Goal: Task Accomplishment & Management: Use online tool/utility

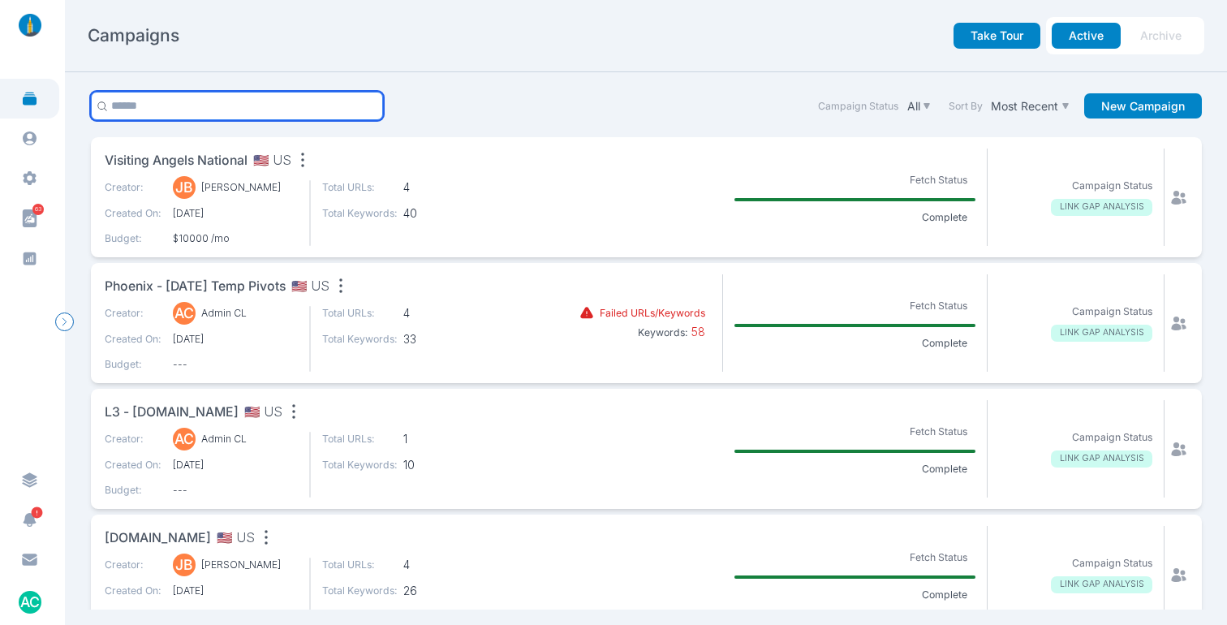
click at [254, 93] on input "text" at bounding box center [237, 106] width 293 height 28
type input "***"
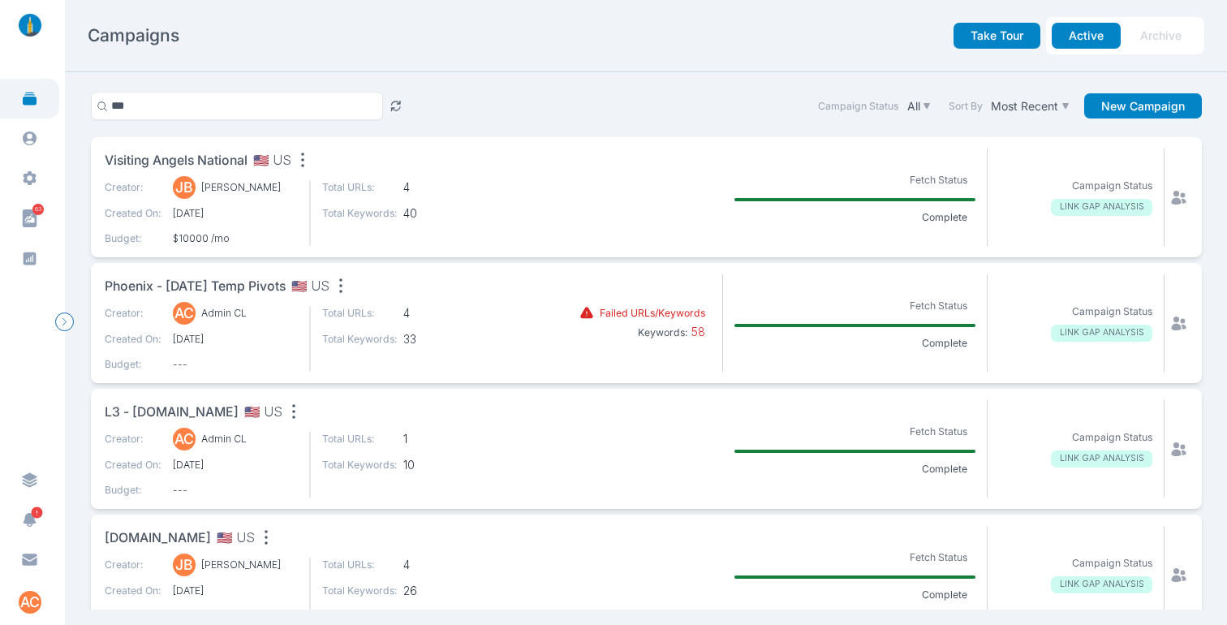
click at [593, 61] on nav "Campaigns Take Tour Active Archive" at bounding box center [646, 36] width 1162 height 72
click at [216, 408] on span "L3 - [DOMAIN_NAME]" at bounding box center [172, 413] width 134 height 20
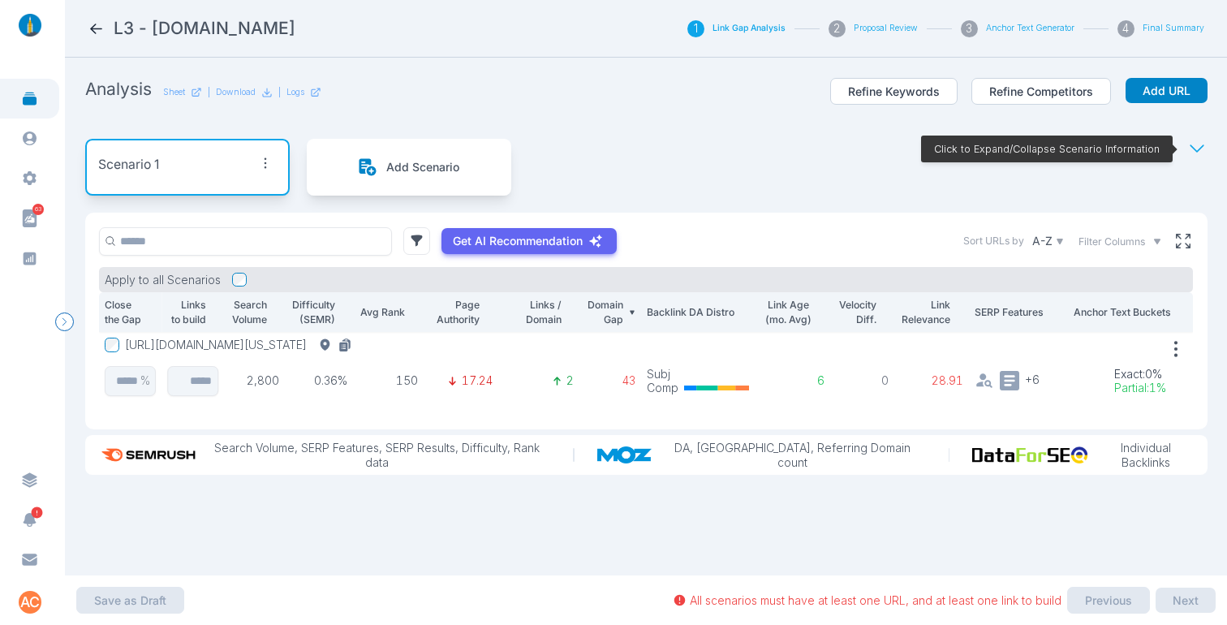
click at [329, 342] on button "[URL][DOMAIN_NAME][US_STATE]" at bounding box center [241, 345] width 233 height 15
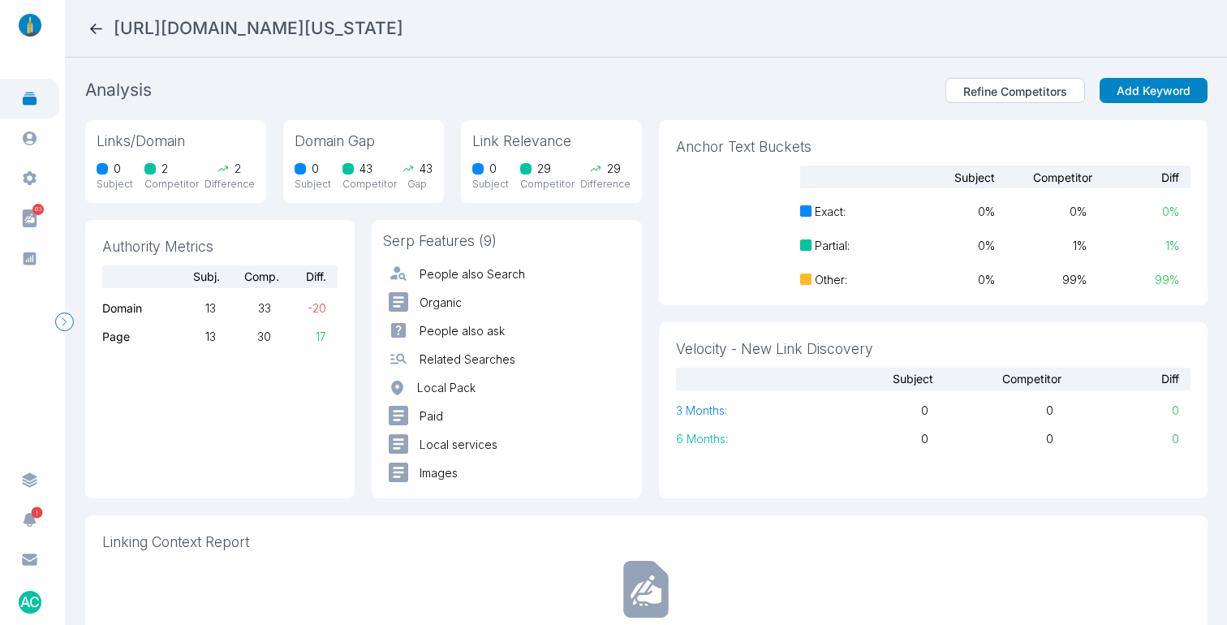
click at [99, 31] on icon at bounding box center [96, 28] width 17 height 17
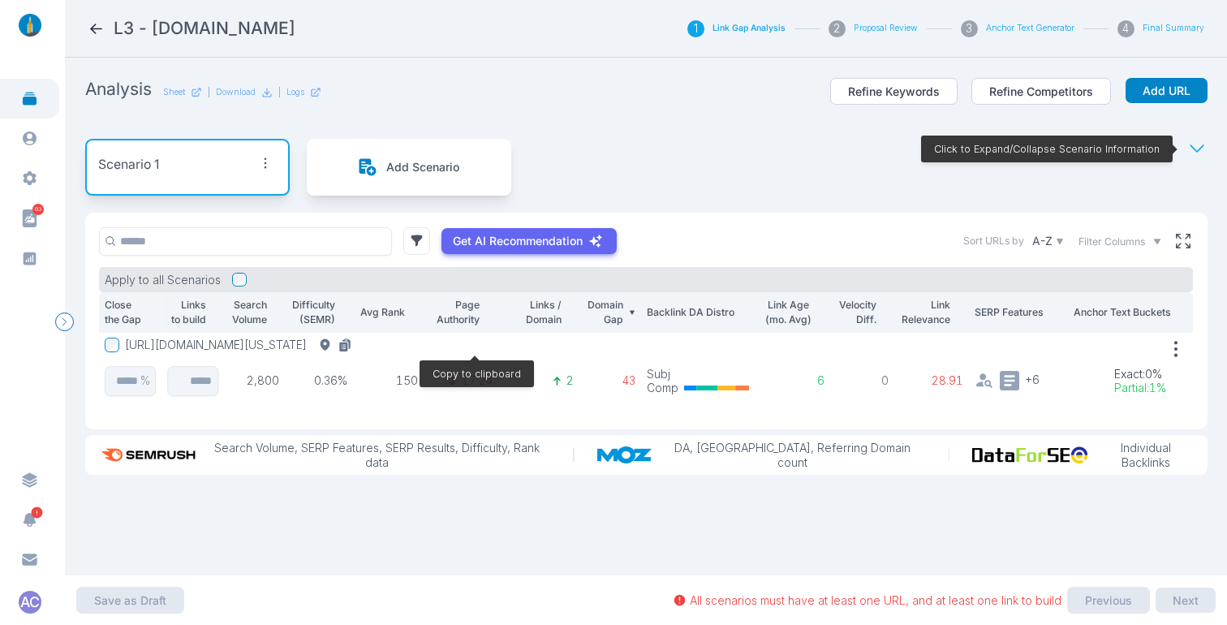
click at [347, 344] on icon at bounding box center [343, 346] width 8 height 9
click at [1172, 97] on button "Add URL" at bounding box center [1167, 91] width 82 height 26
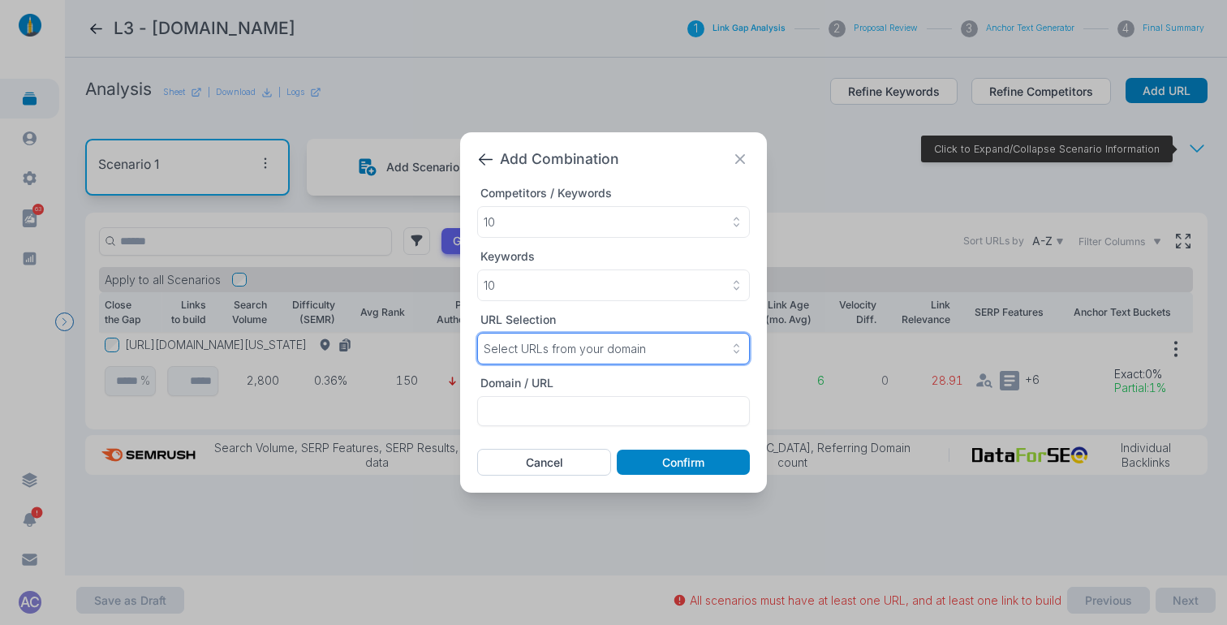
click at [570, 353] on p "Select URLs from your domain" at bounding box center [565, 349] width 162 height 15
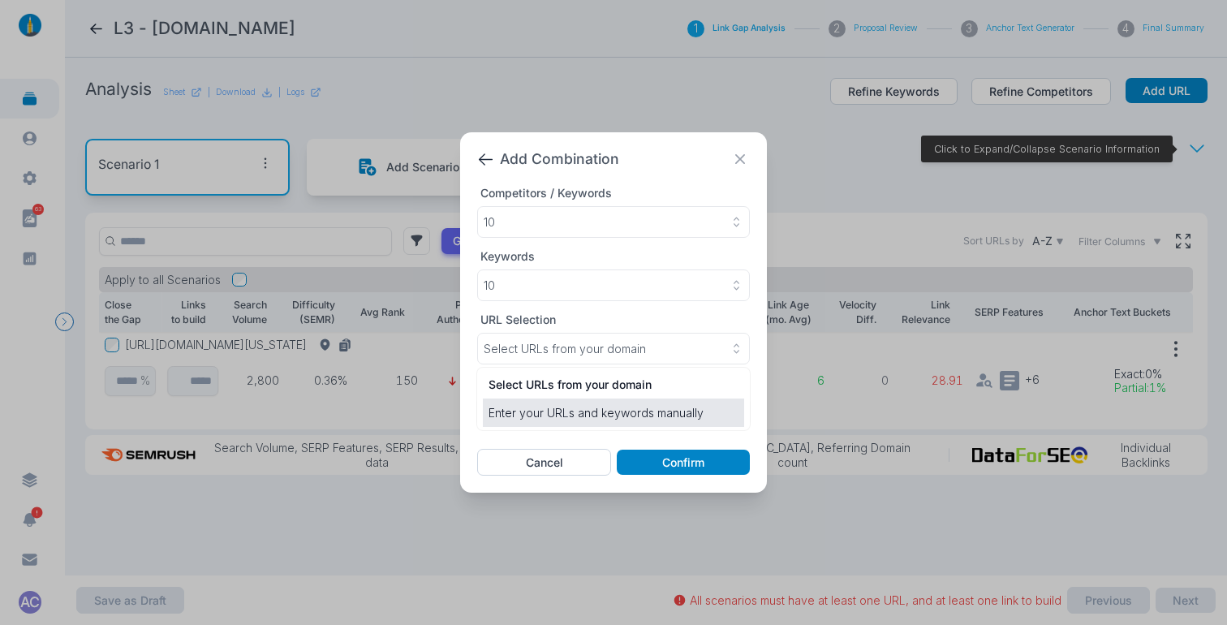
click at [568, 423] on li "Enter your URLs and keywords manually" at bounding box center [613, 413] width 261 height 28
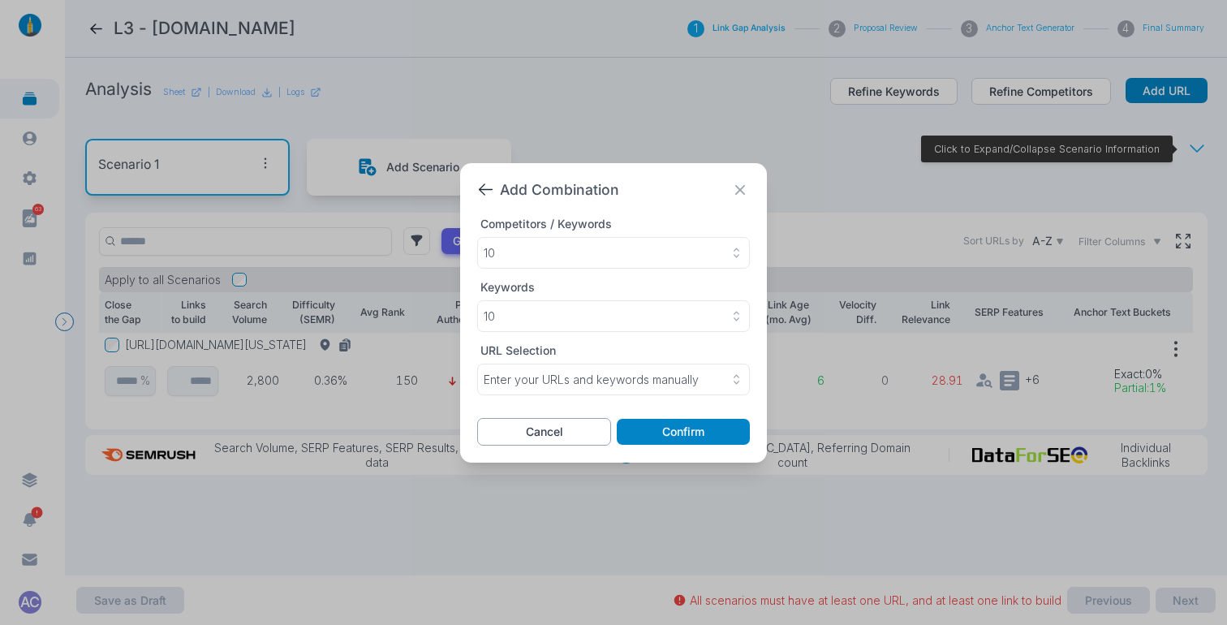
click at [536, 434] on button "Cancel" at bounding box center [544, 432] width 134 height 28
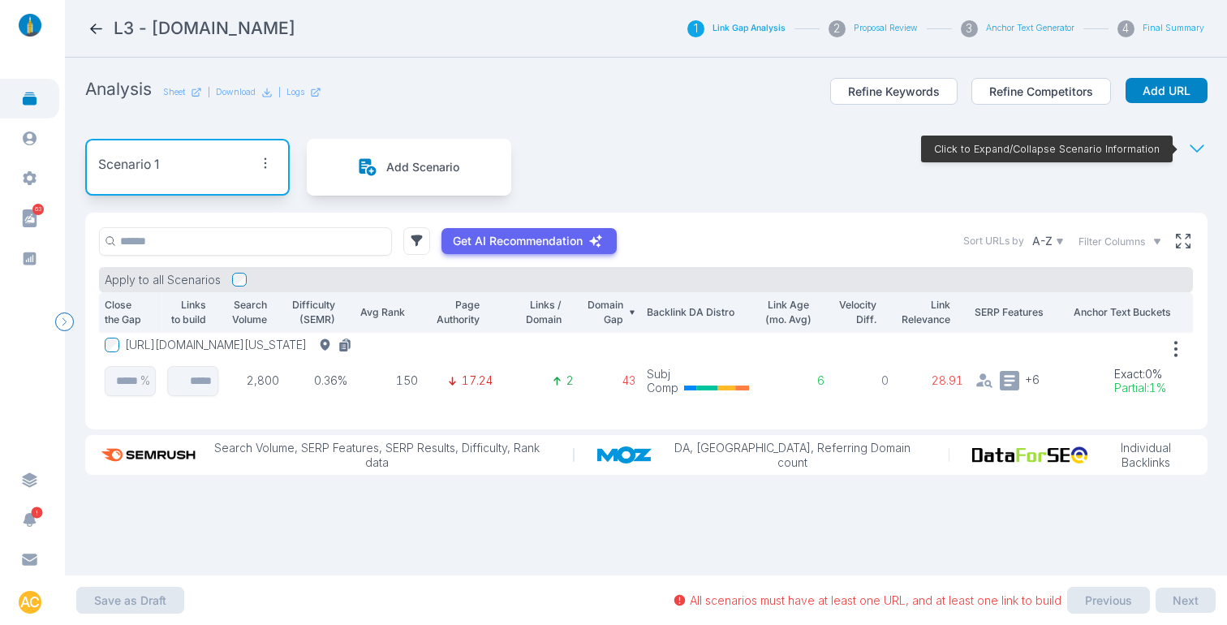
click at [332, 343] on button "[URL][DOMAIN_NAME][US_STATE]" at bounding box center [241, 345] width 233 height 15
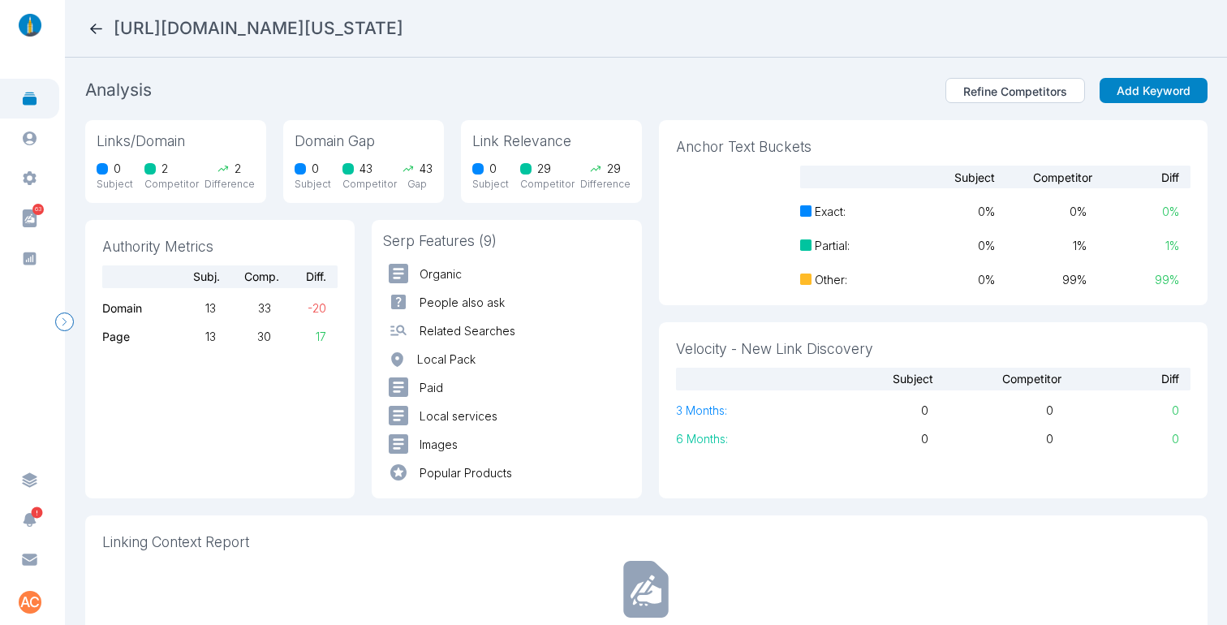
click at [93, 29] on icon at bounding box center [96, 28] width 17 height 17
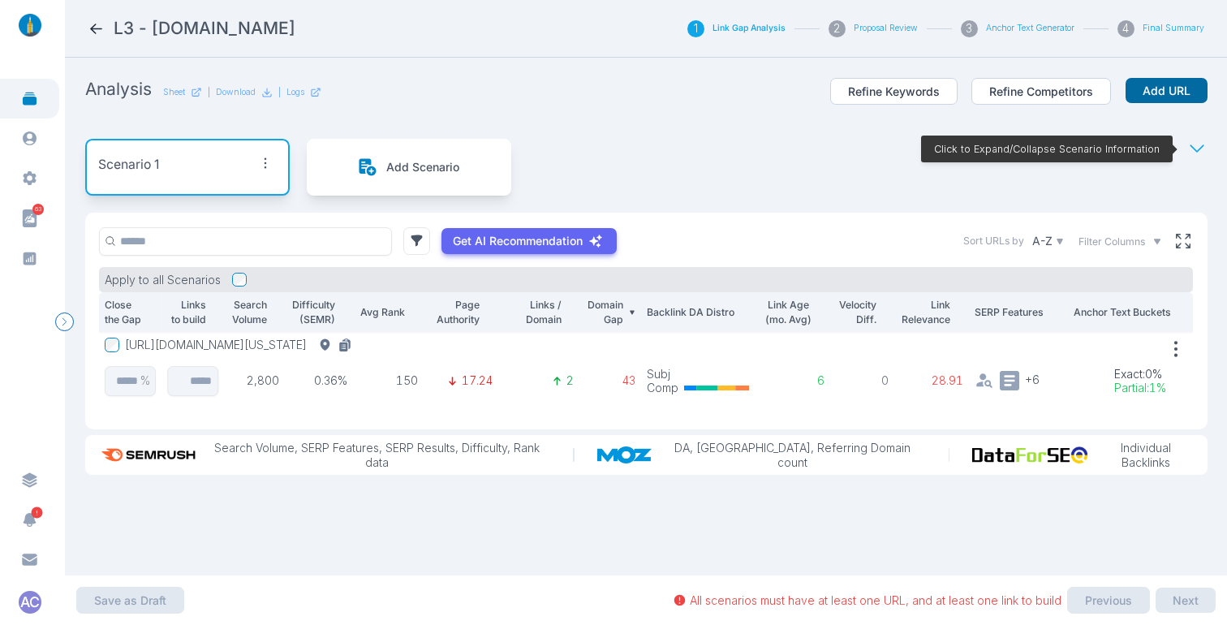
click at [1158, 88] on button "Add URL" at bounding box center [1167, 91] width 82 height 26
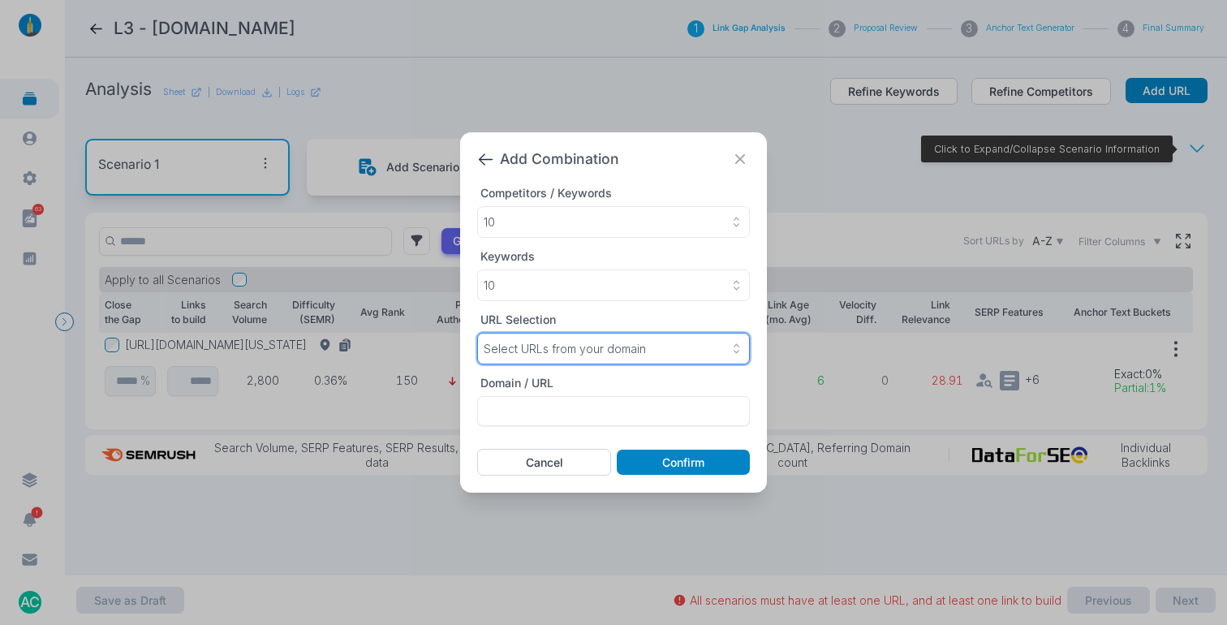
click at [572, 351] on p "Select URLs from your domain" at bounding box center [565, 349] width 162 height 15
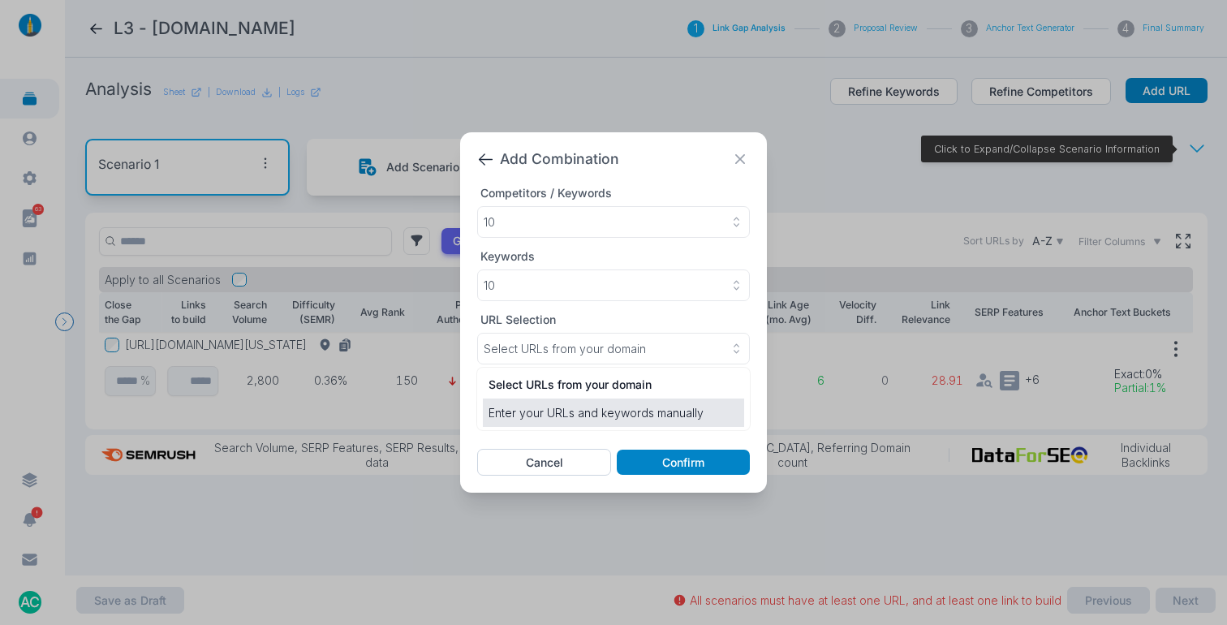
drag, startPoint x: 556, startPoint y: 412, endPoint x: 570, endPoint y: 412, distance: 13.8
click at [558, 411] on p "Enter your URLs and keywords manually" at bounding box center [614, 412] width 250 height 17
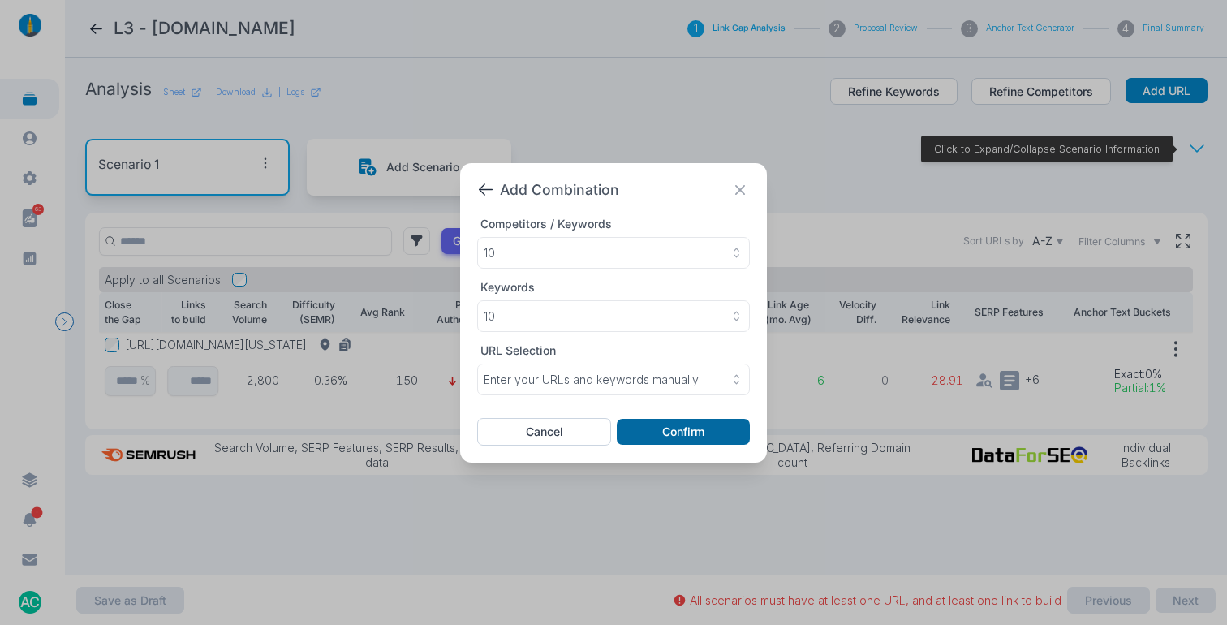
click at [654, 442] on button "Confirm" at bounding box center [683, 432] width 133 height 26
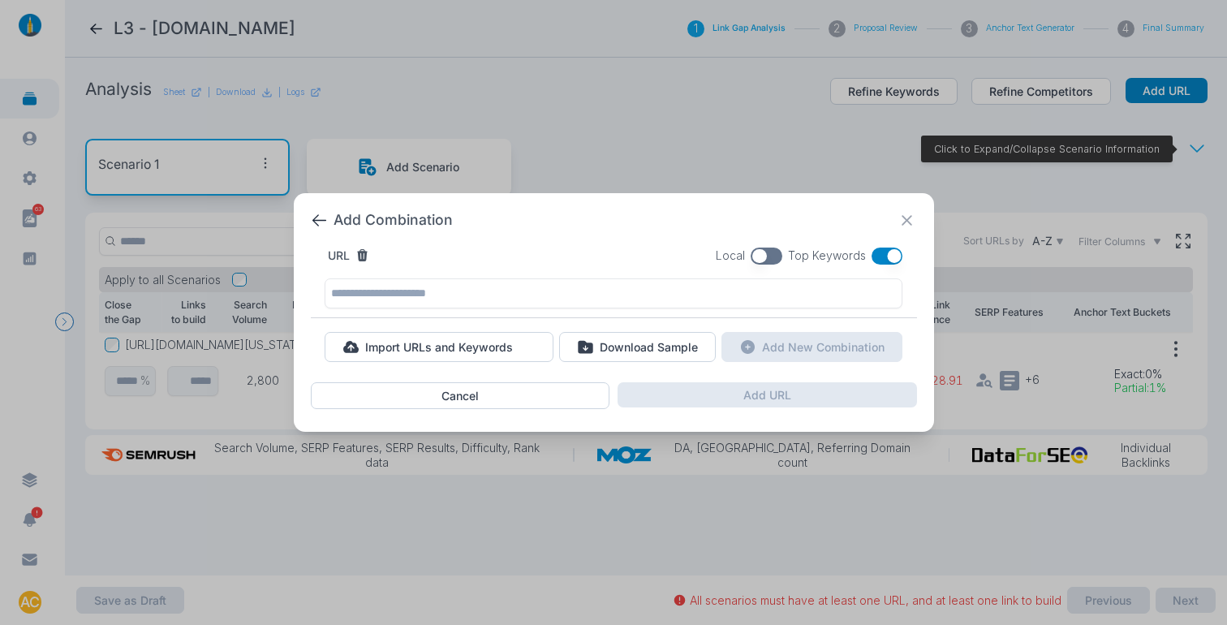
click at [769, 254] on button "button" at bounding box center [767, 256] width 32 height 17
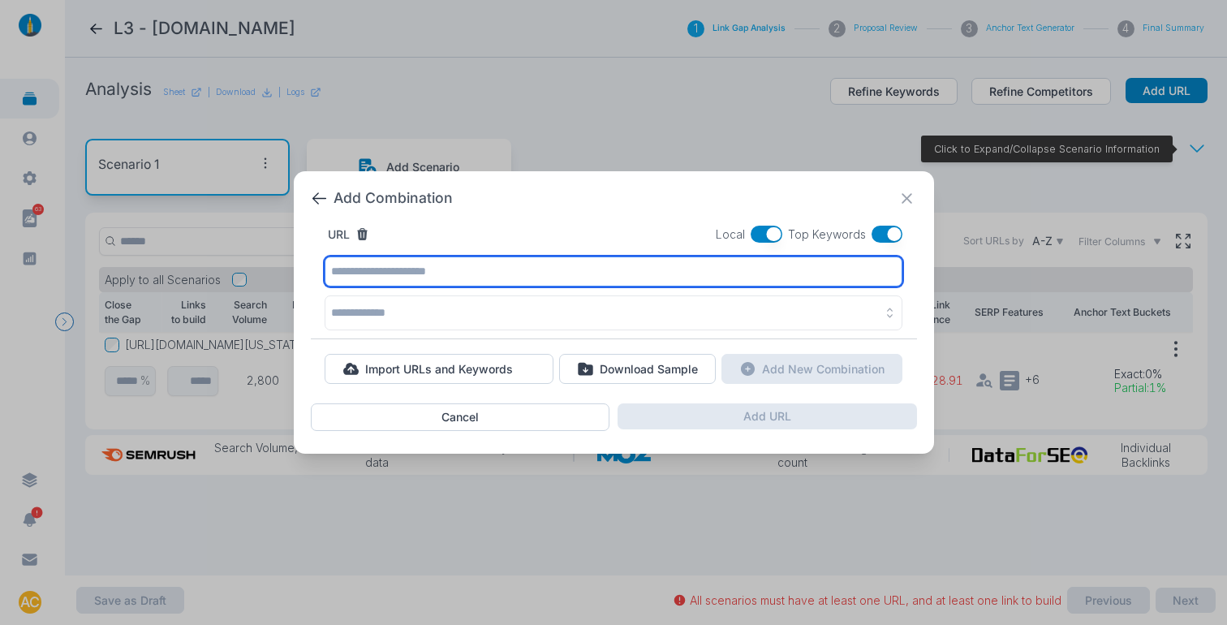
click at [491, 275] on input "text" at bounding box center [614, 272] width 578 height 30
paste input "**********"
type input "**********"
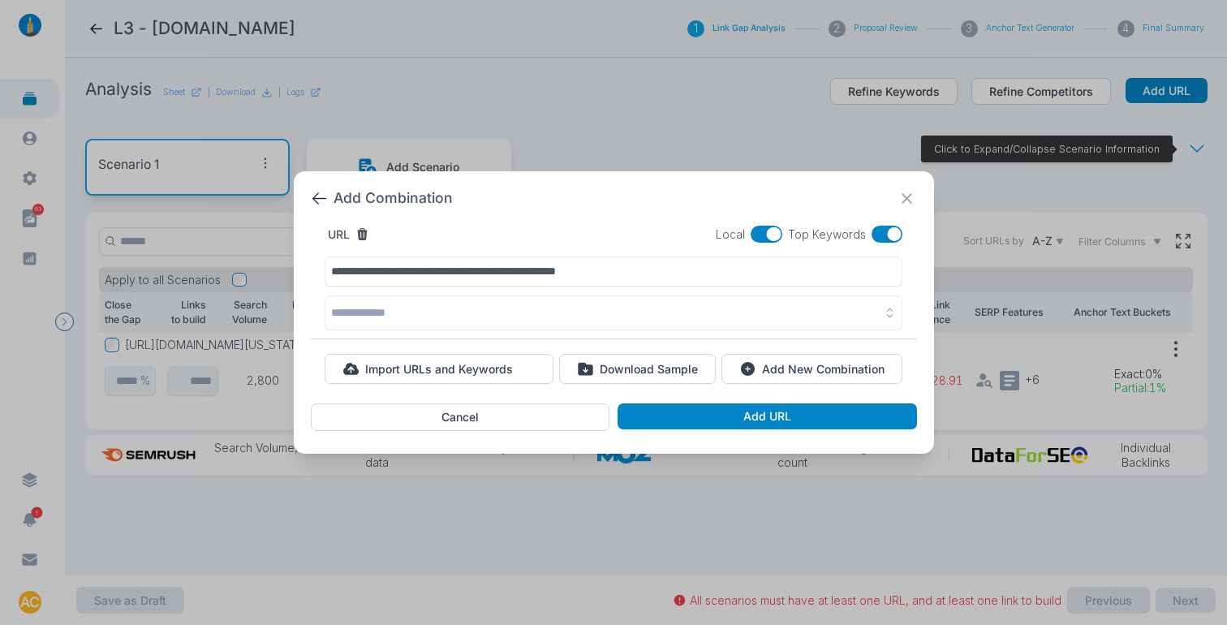
click at [393, 308] on button "button" at bounding box center [614, 312] width 578 height 35
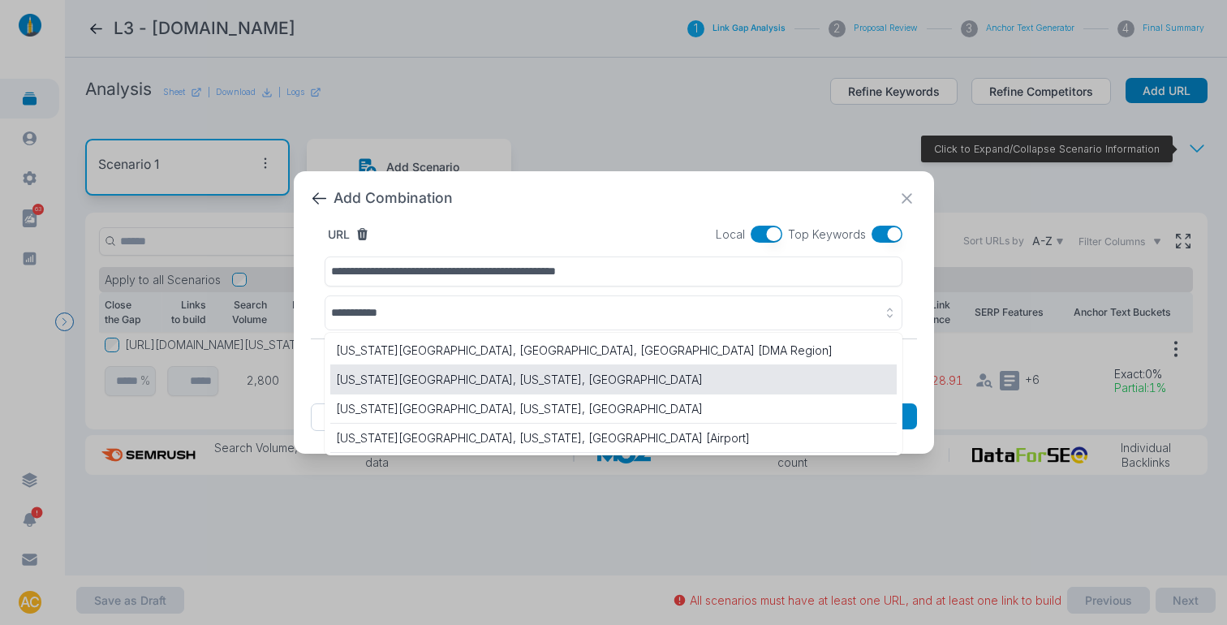
click at [477, 374] on p "[US_STATE][GEOGRAPHIC_DATA], [US_STATE], [GEOGRAPHIC_DATA]" at bounding box center [613, 379] width 555 height 17
type input "**********"
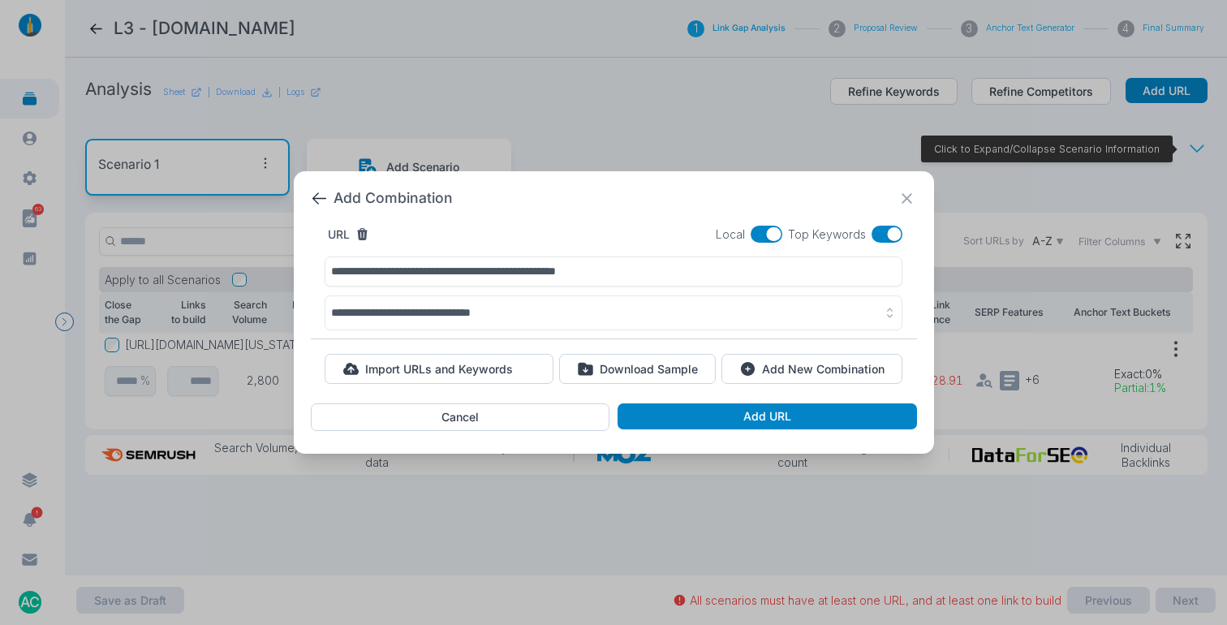
click at [880, 232] on button "button" at bounding box center [888, 234] width 32 height 17
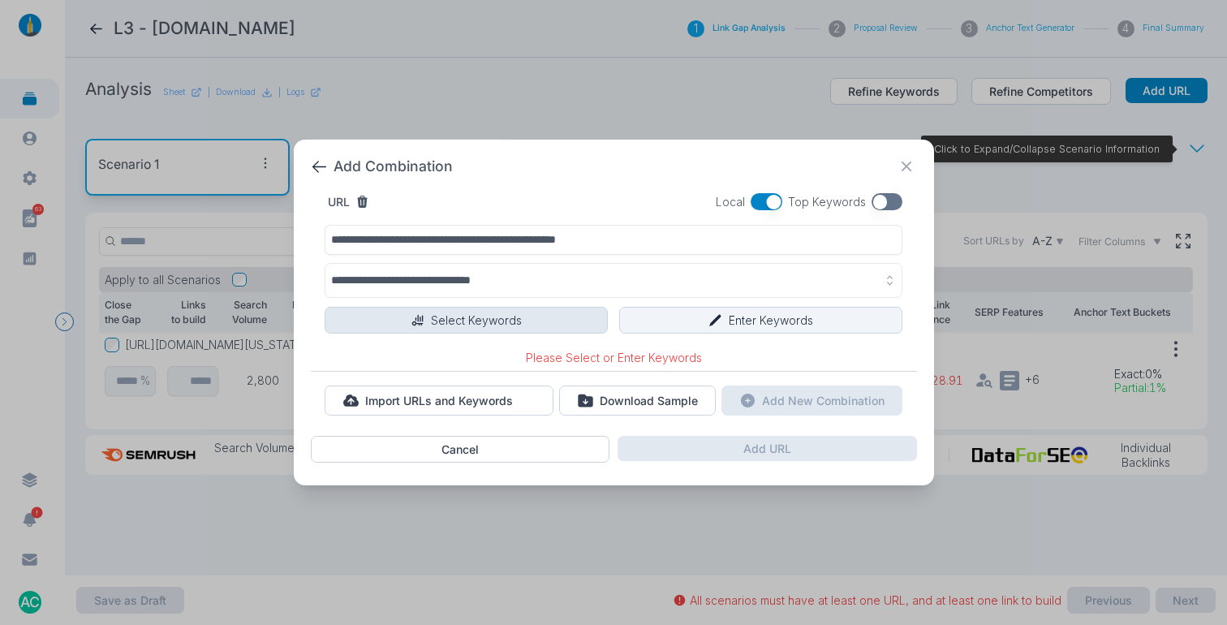
click at [459, 318] on button "Select Keywords" at bounding box center [466, 321] width 283 height 28
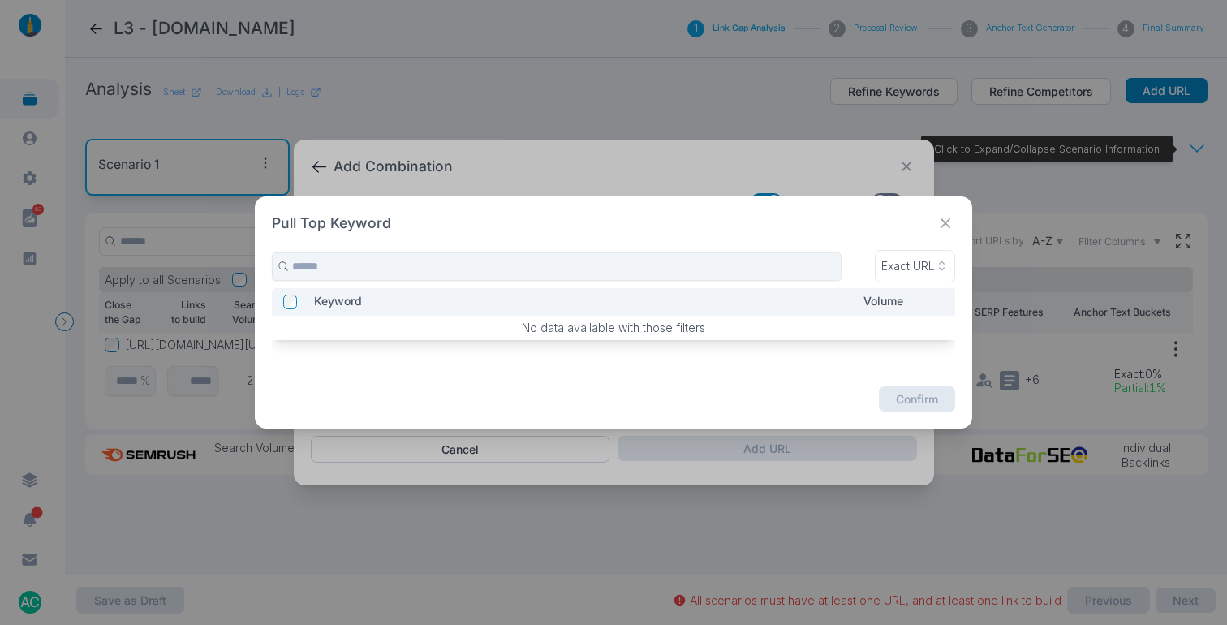
click at [945, 233] on icon at bounding box center [946, 223] width 20 height 20
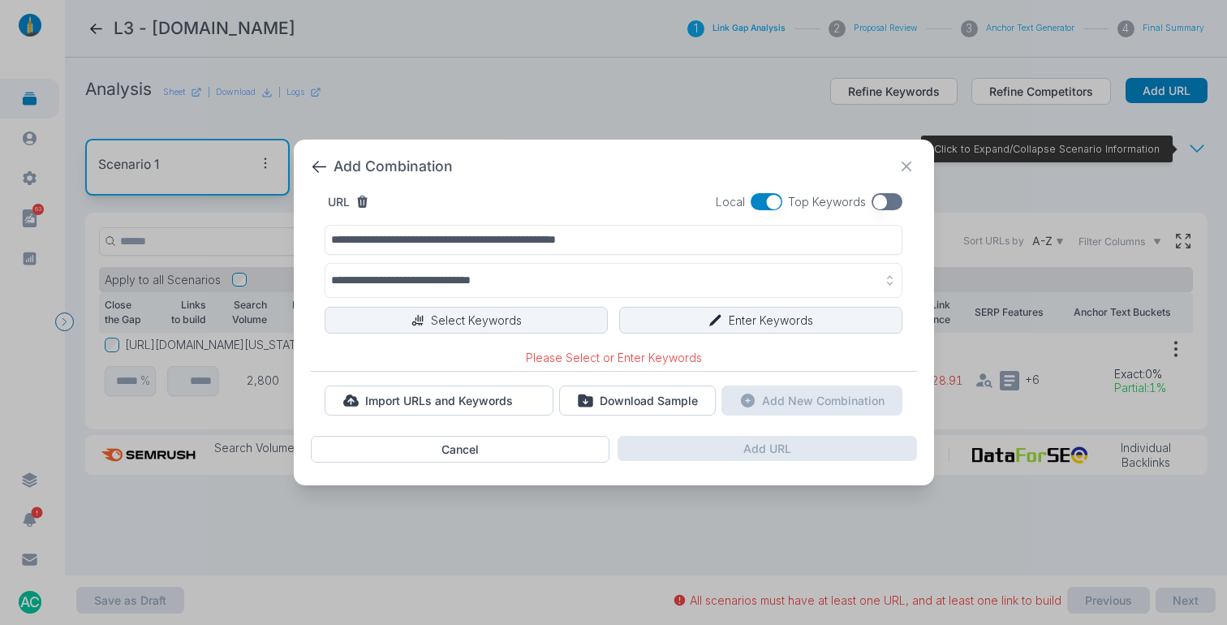
click at [892, 202] on button "button" at bounding box center [888, 201] width 32 height 17
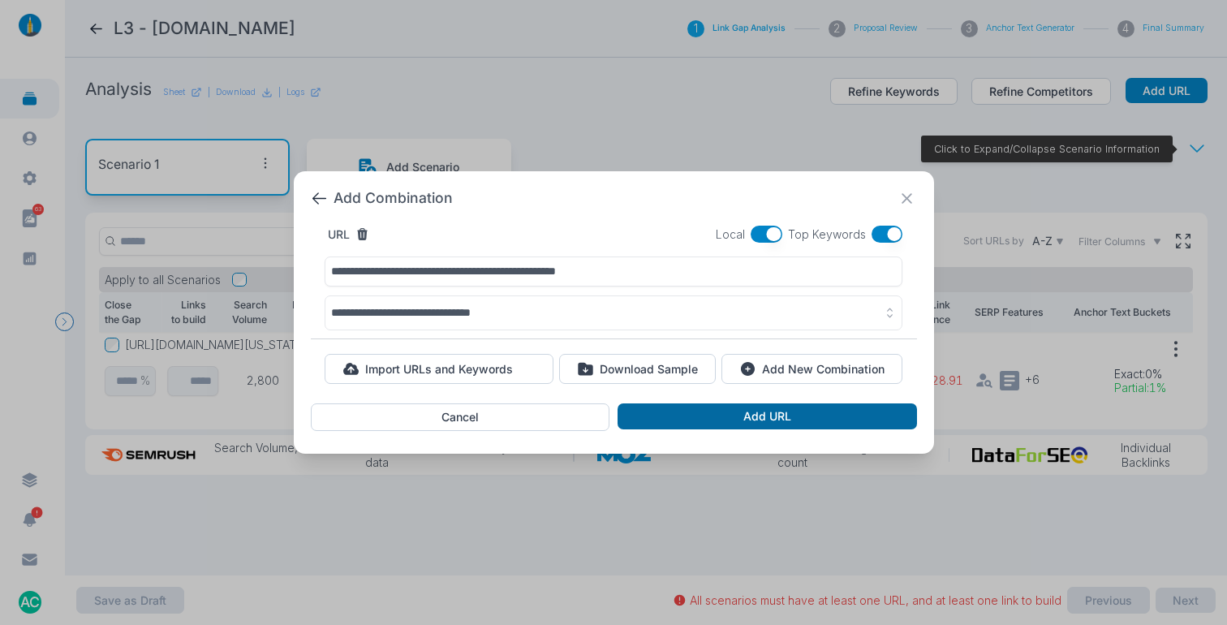
click at [741, 416] on button "Add URL" at bounding box center [767, 416] width 299 height 26
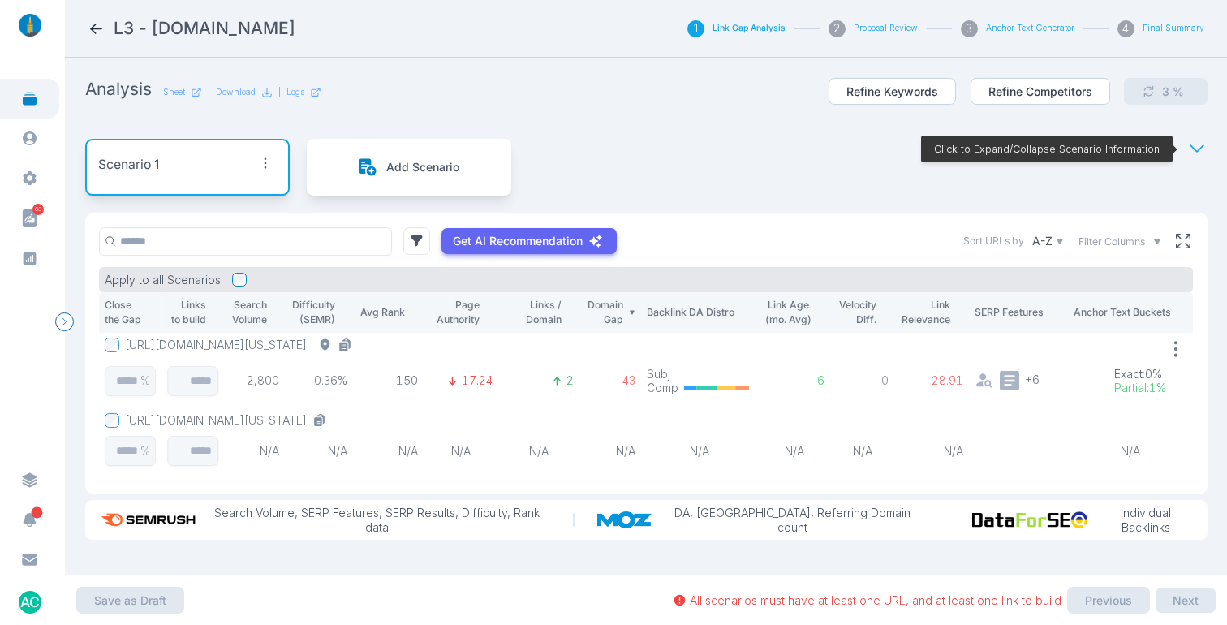
click at [93, 32] on icon at bounding box center [96, 28] width 17 height 17
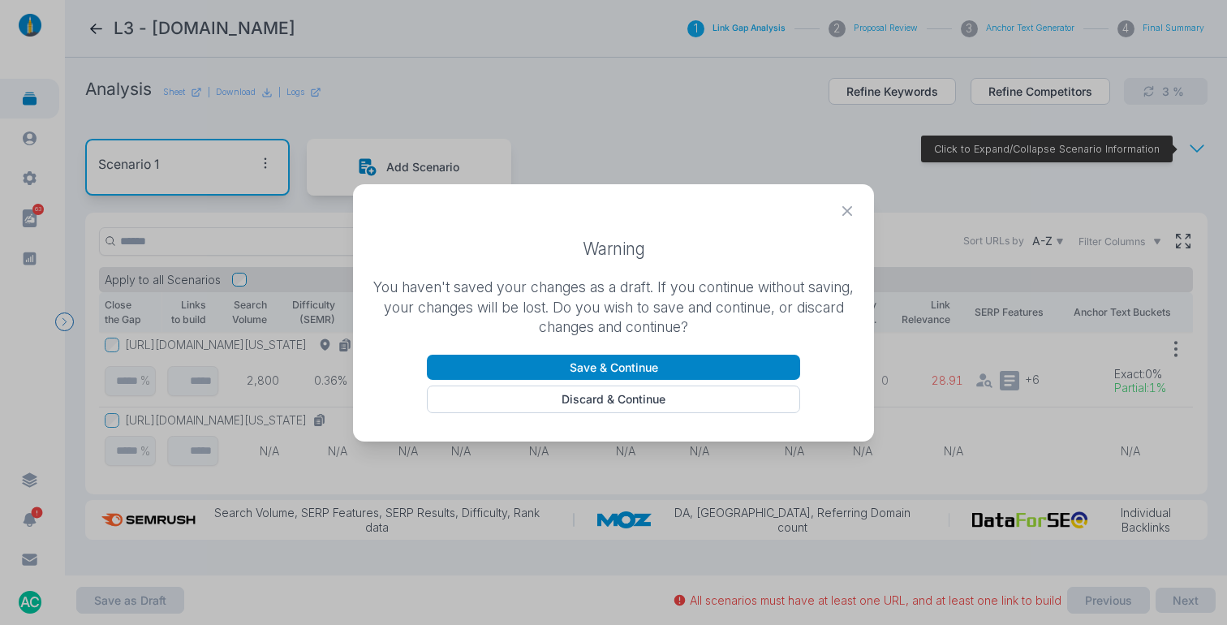
click at [850, 219] on icon at bounding box center [848, 211] width 20 height 20
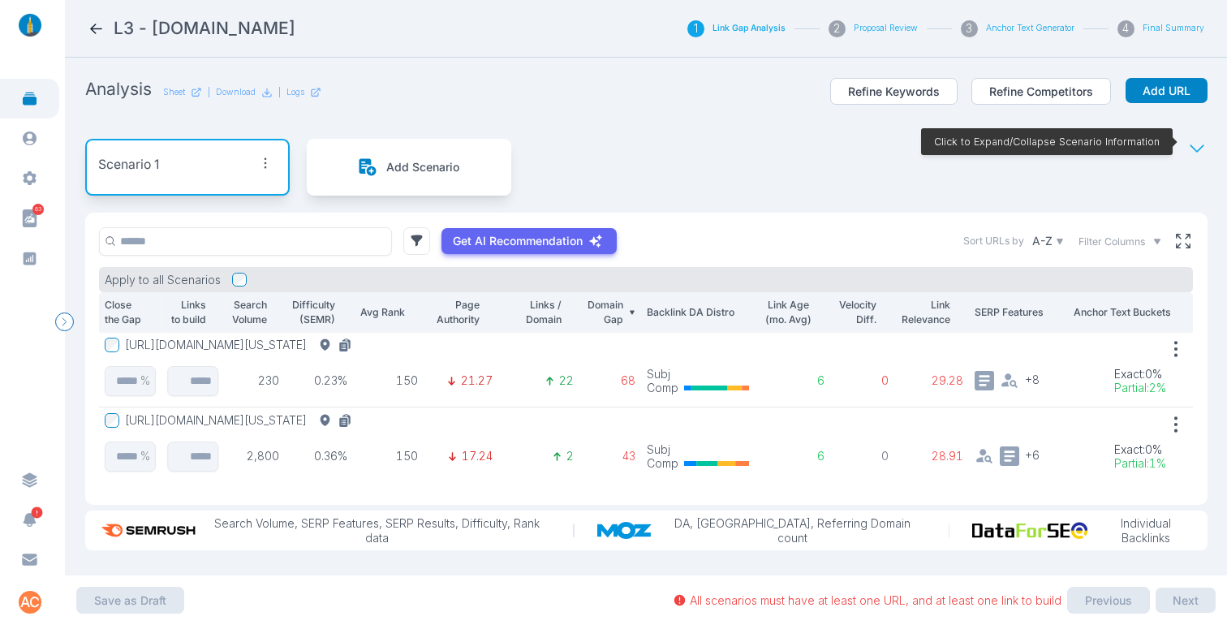
scroll to position [7, 0]
click at [682, 135] on div "Scenario 1 Add Scenario Click to Expand/Collapse Scenario Information" at bounding box center [646, 167] width 1123 height 91
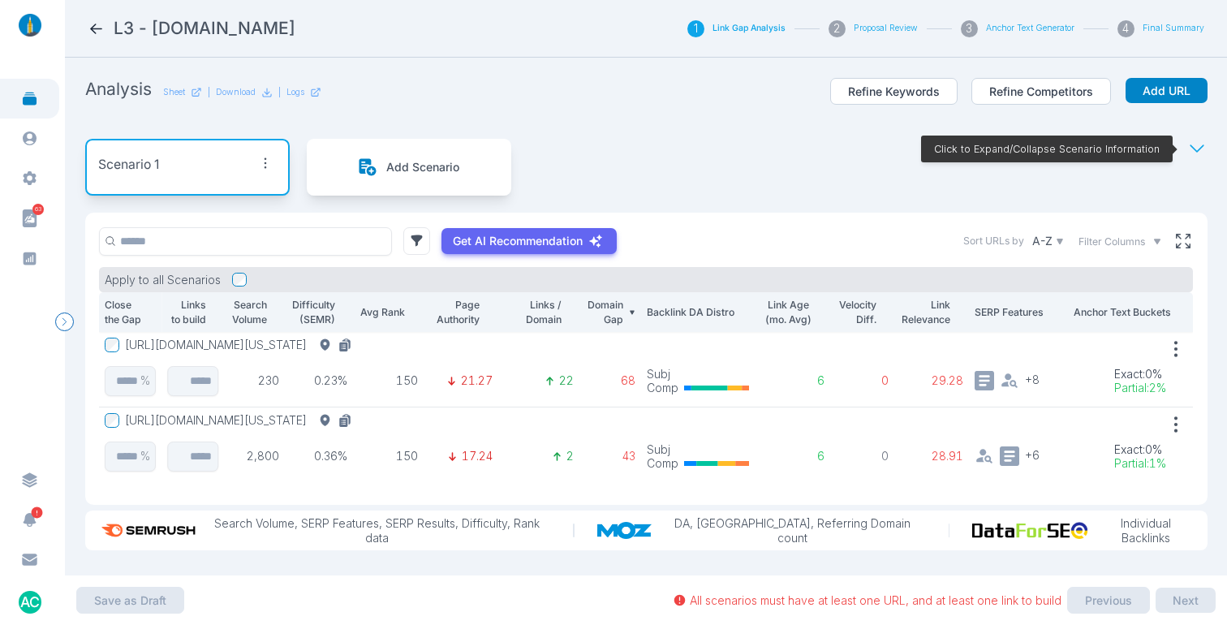
click at [1188, 150] on icon at bounding box center [1198, 149] width 20 height 20
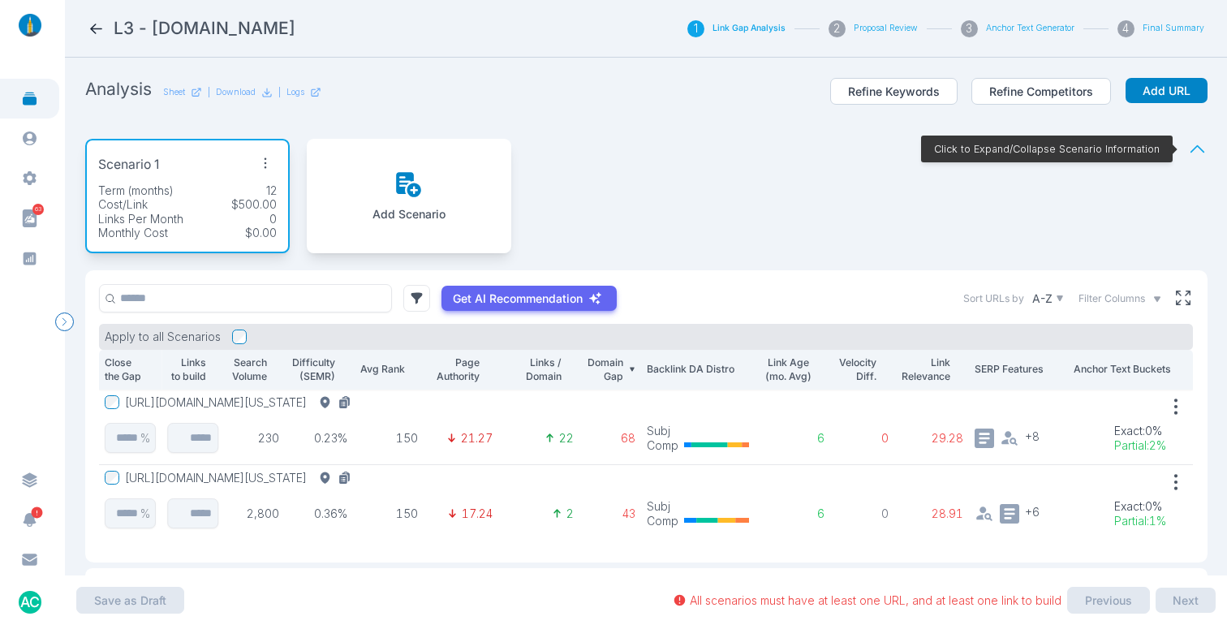
click at [1188, 149] on icon at bounding box center [1198, 149] width 20 height 20
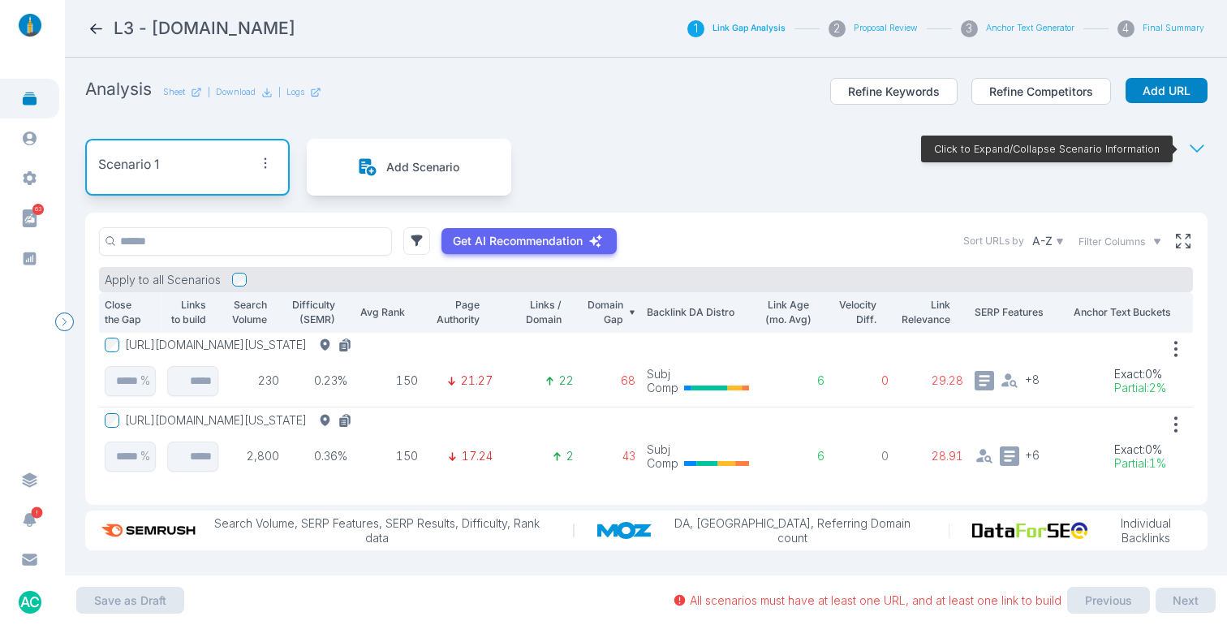
click at [1188, 144] on icon at bounding box center [1198, 149] width 20 height 20
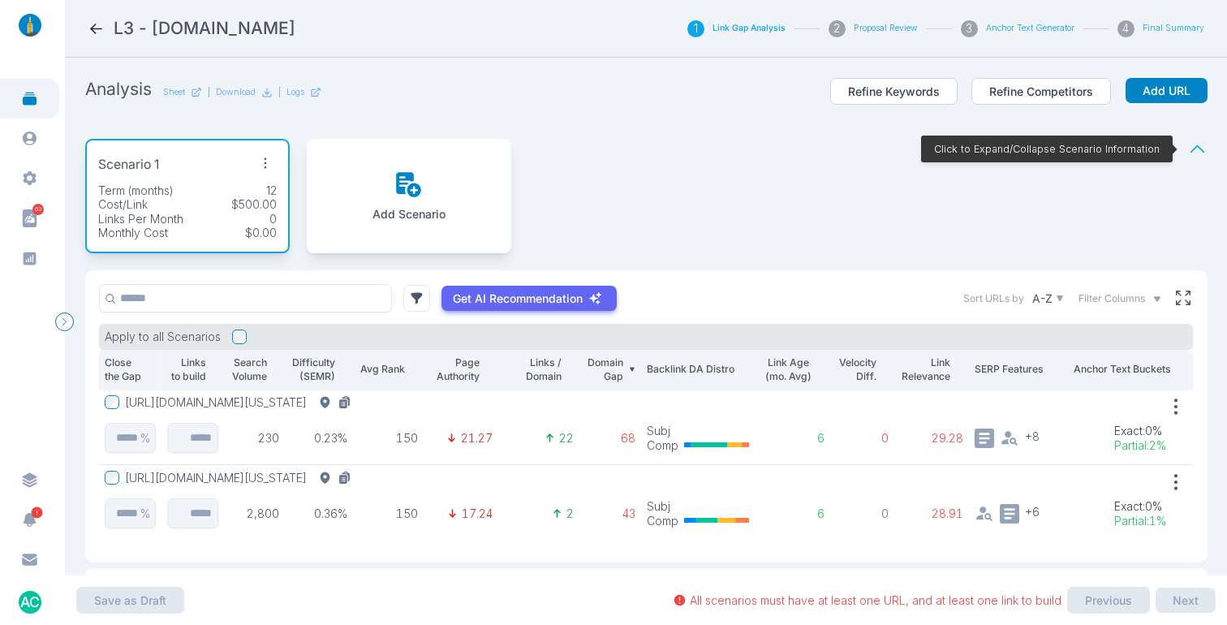
click at [1188, 144] on icon at bounding box center [1198, 149] width 20 height 20
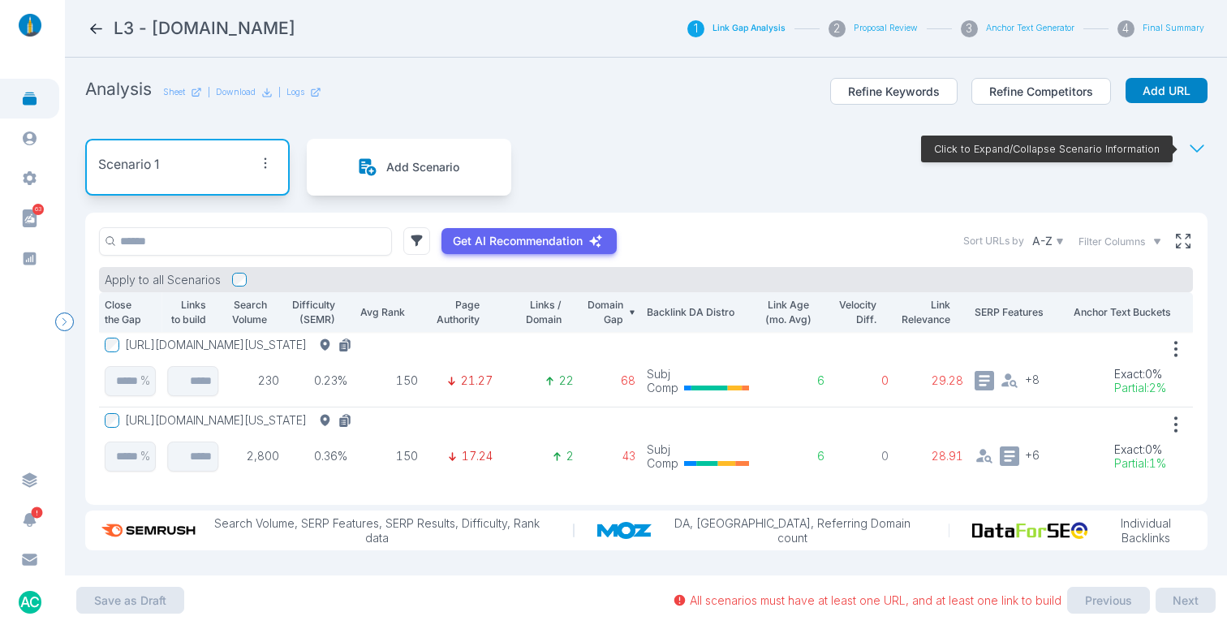
click at [1188, 144] on icon at bounding box center [1198, 149] width 20 height 20
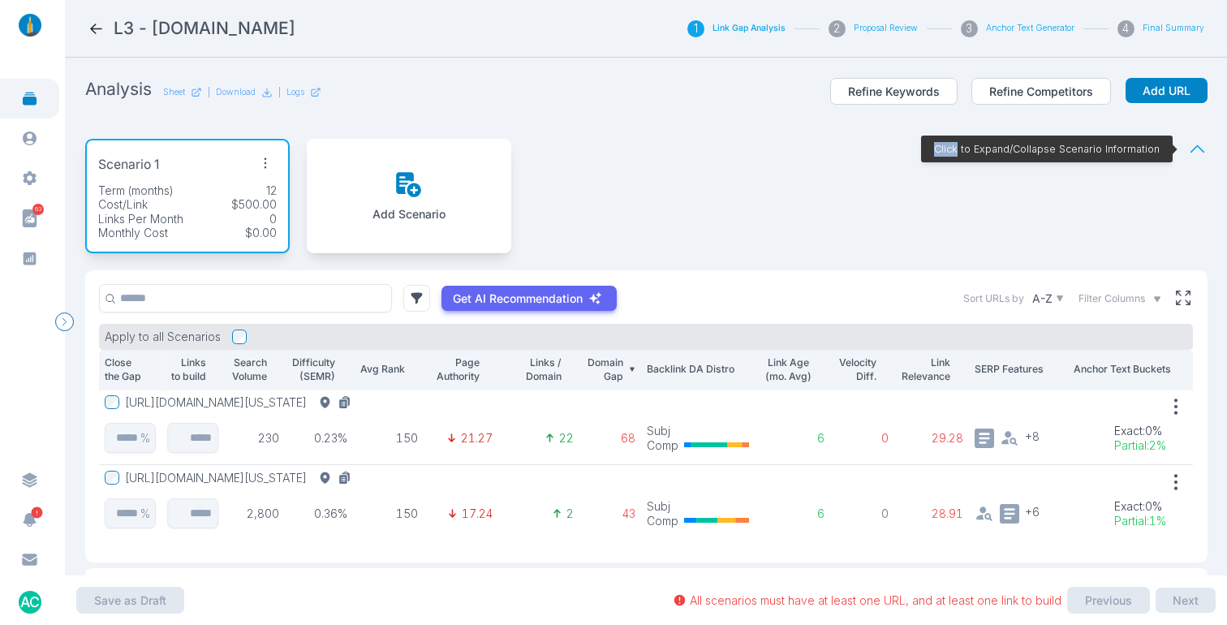
click at [1188, 144] on icon at bounding box center [1198, 149] width 20 height 20
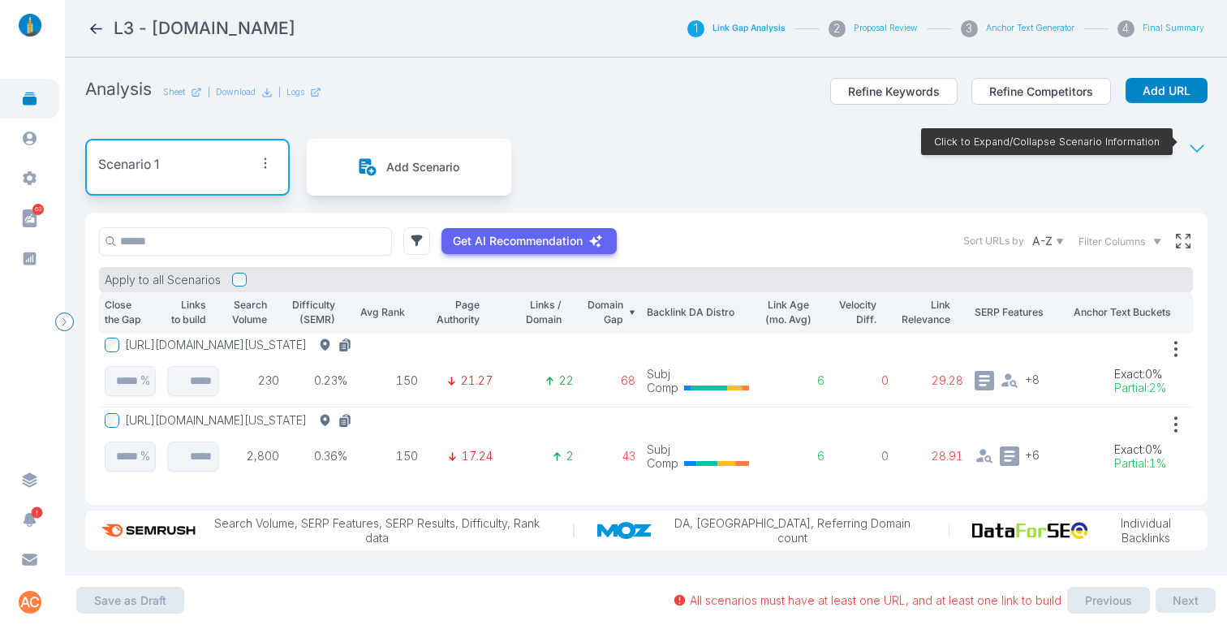
click at [739, 159] on div "Scenario 1 Add Scenario Click to Expand/Collapse Scenario Information" at bounding box center [646, 167] width 1123 height 91
click at [680, 150] on div "Scenario 1 Add Scenario Click to Expand/Collapse Scenario Information" at bounding box center [646, 167] width 1123 height 91
